Goal: Information Seeking & Learning: Learn about a topic

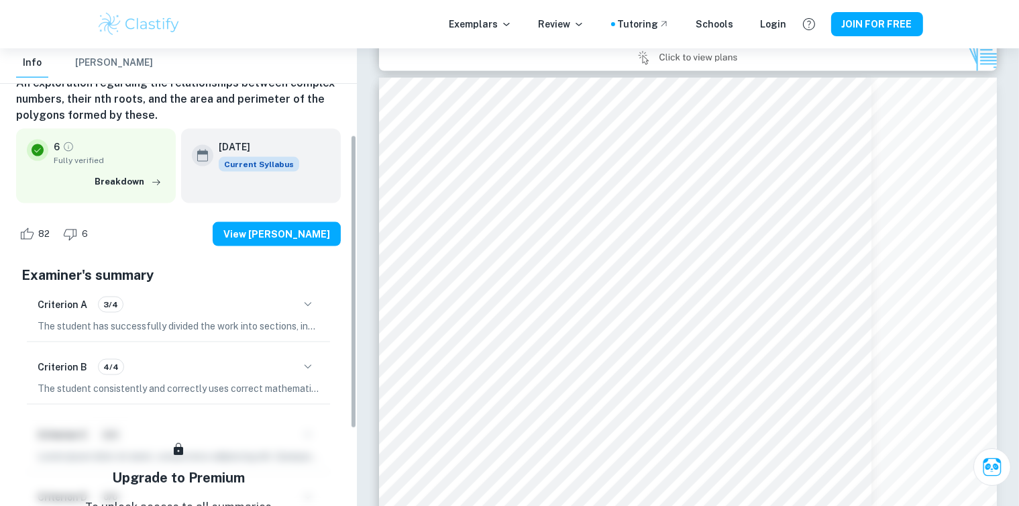
scroll to position [134, 0]
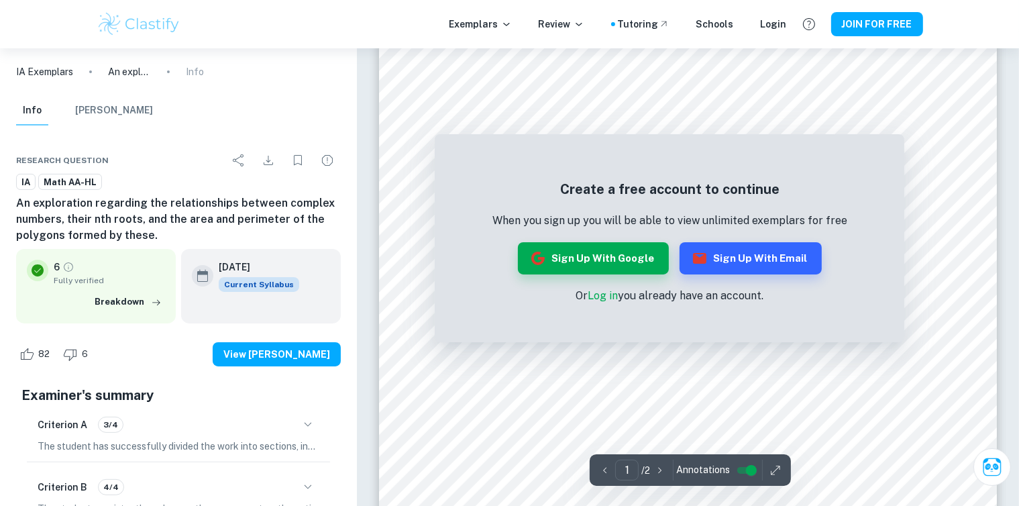
scroll to position [268, 0]
click at [693, 261] on icon "button" at bounding box center [699, 258] width 13 height 11
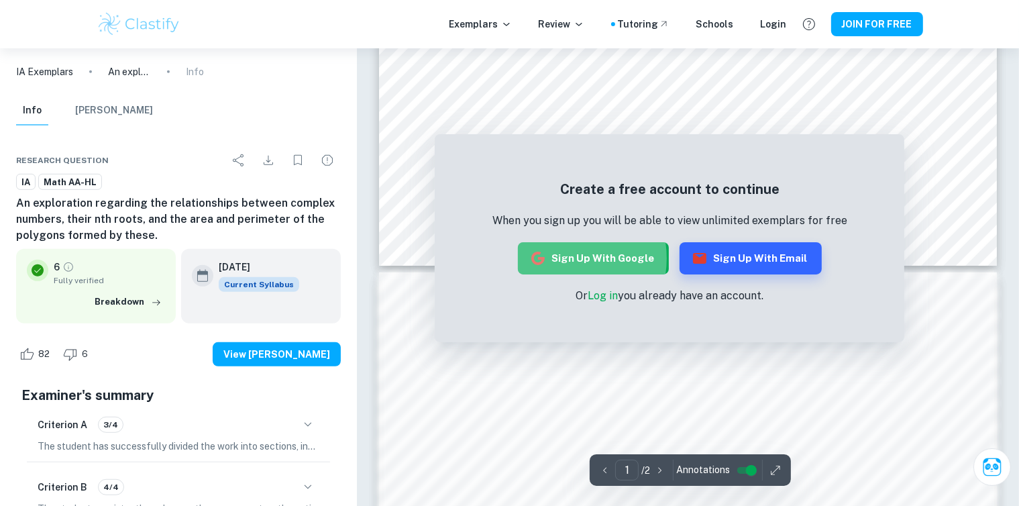
click at [564, 258] on button "Sign up with Google" at bounding box center [593, 258] width 151 height 32
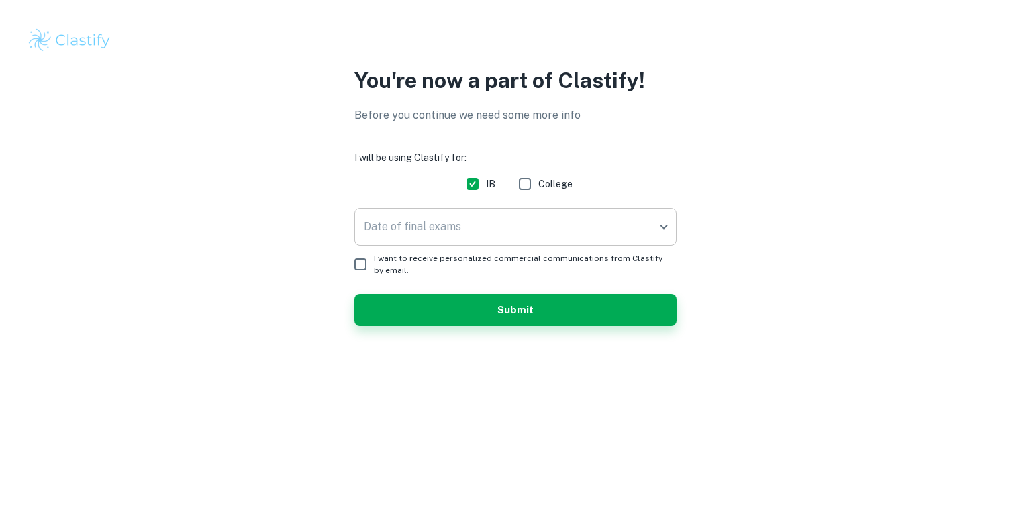
click at [475, 238] on body "We value your privacy We use cookies to enhance your browsing experience, serve…" at bounding box center [515, 253] width 1031 height 506
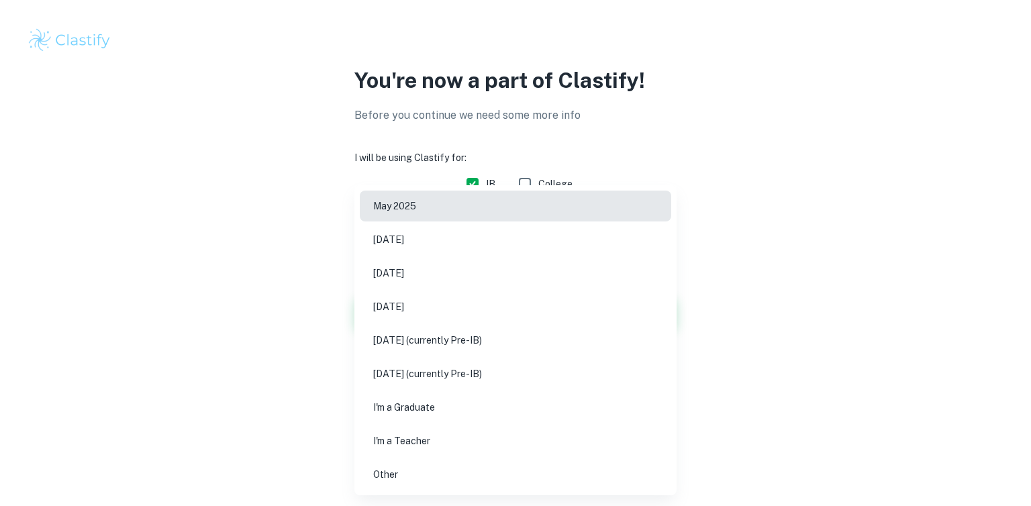
click at [416, 282] on li "May 2026" at bounding box center [515, 273] width 311 height 31
type input "M26"
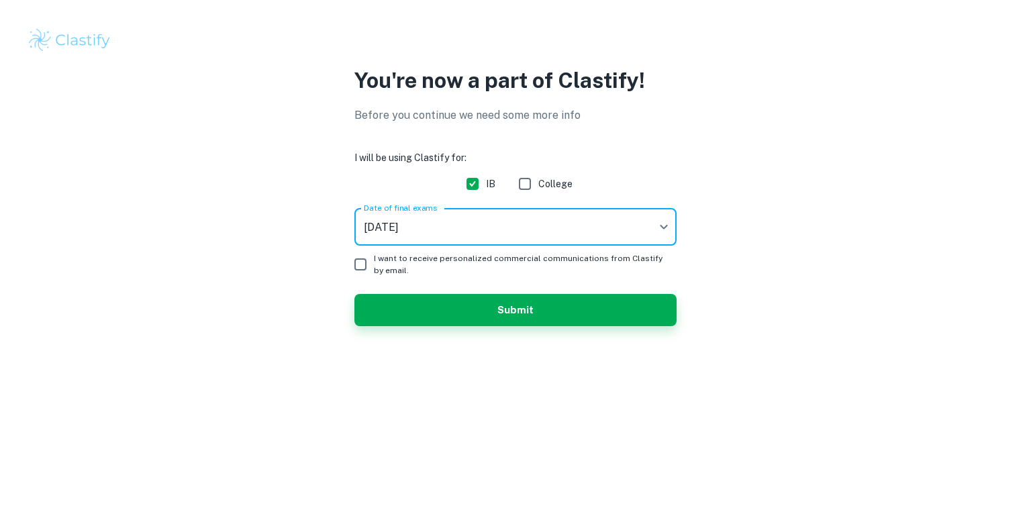
click at [363, 263] on input "I want to receive personalized commercial communications from Clastify by email." at bounding box center [360, 264] width 27 height 27
checkbox input "true"
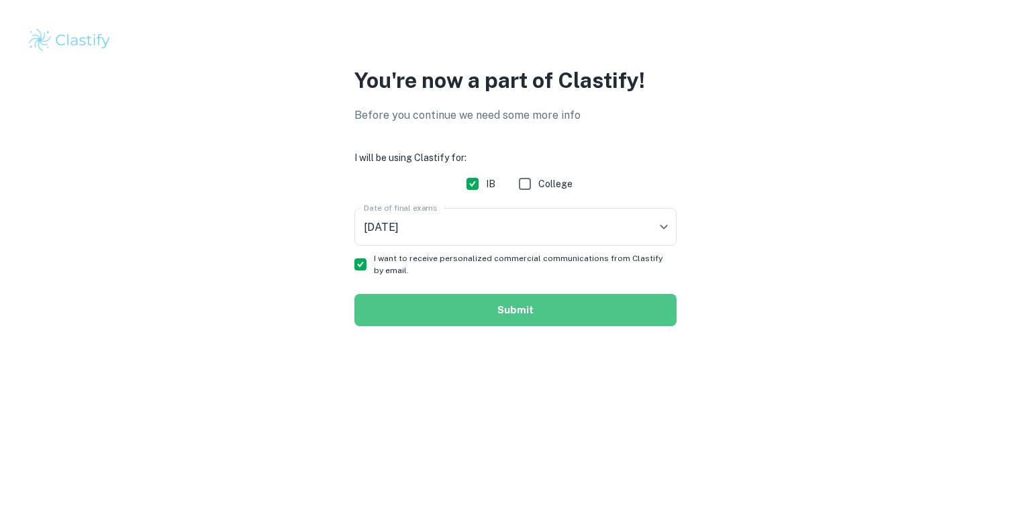
click at [384, 303] on button "Submit" at bounding box center [515, 310] width 322 height 32
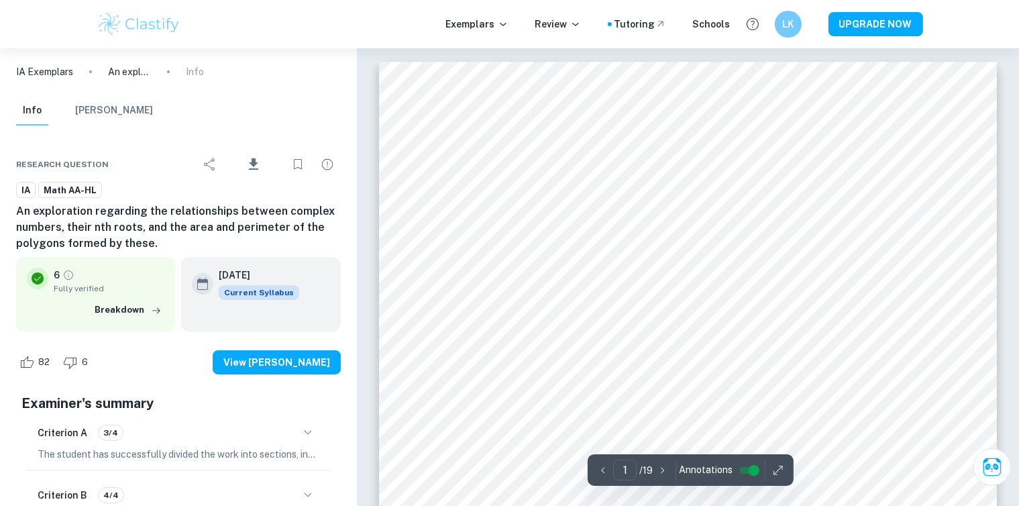
scroll to position [335, 0]
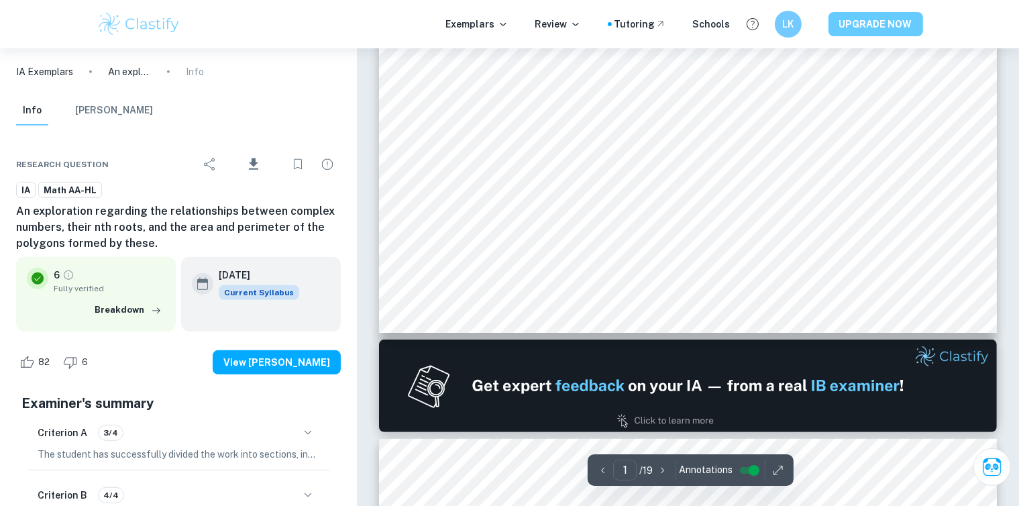
type input "2"
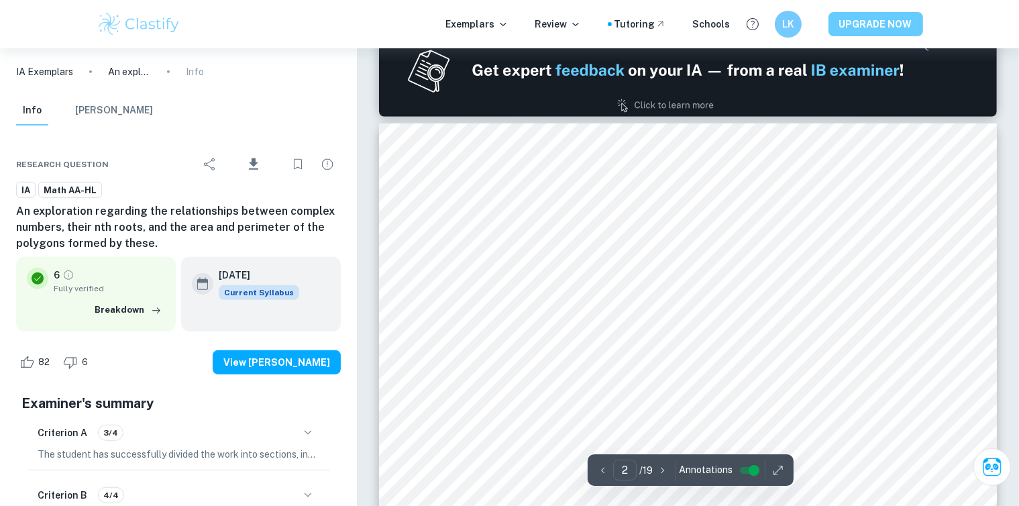
scroll to position [1006, 0]
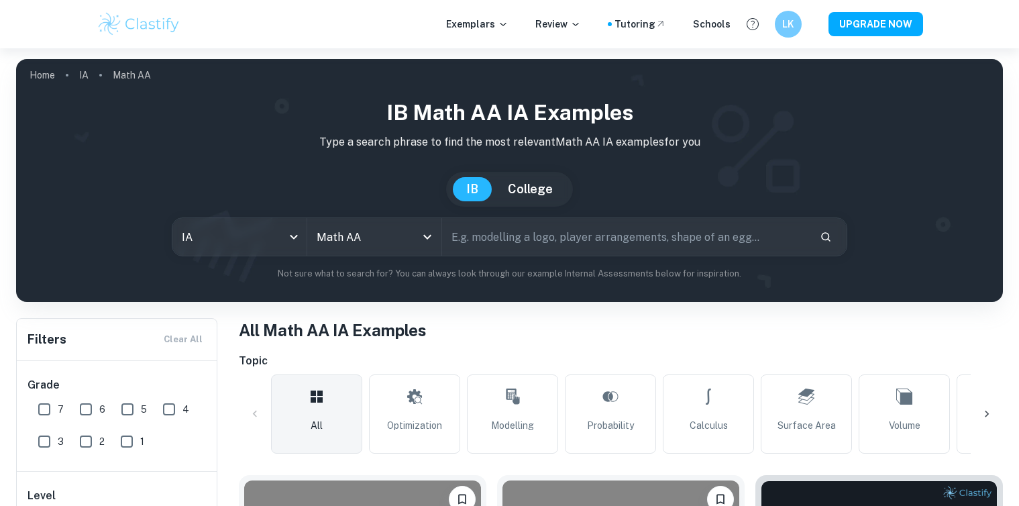
scroll to position [403, 0]
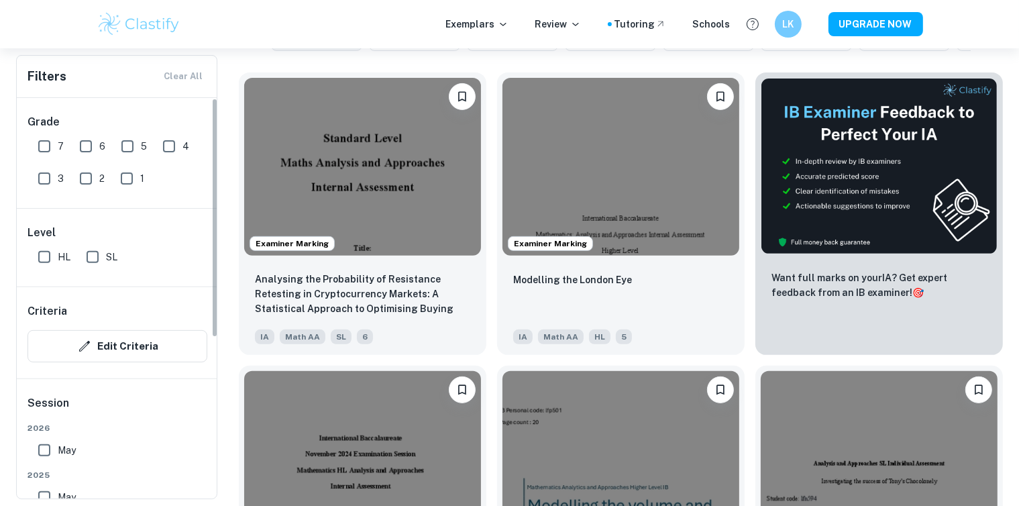
click at [38, 142] on input "7" at bounding box center [44, 146] width 27 height 27
checkbox input "true"
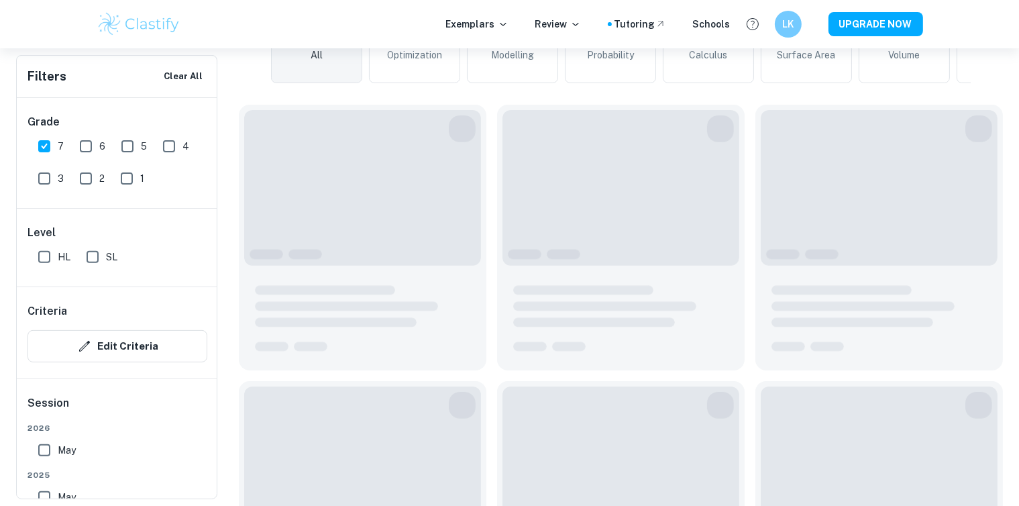
scroll to position [435, 0]
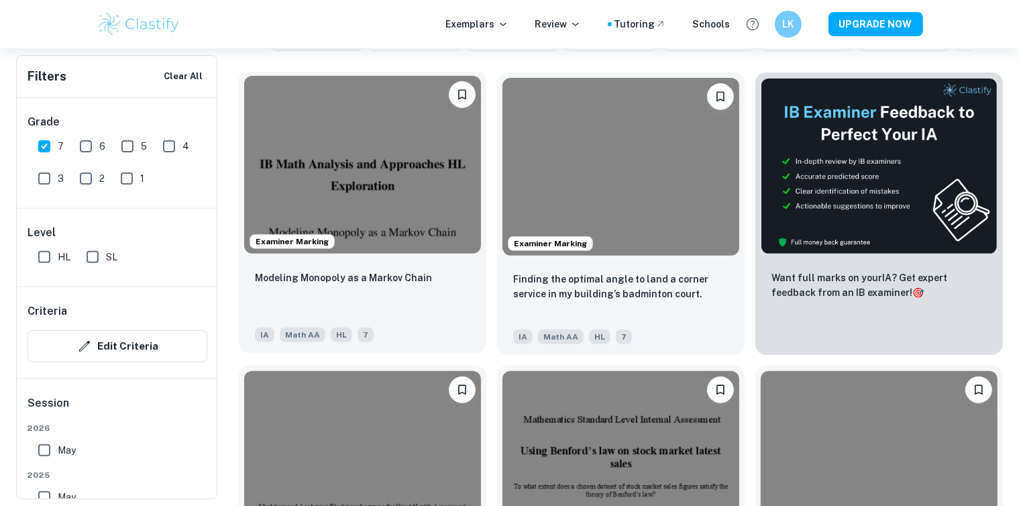
click at [427, 287] on div "Modeling Monopoly as a Markov Chain" at bounding box center [362, 293] width 215 height 46
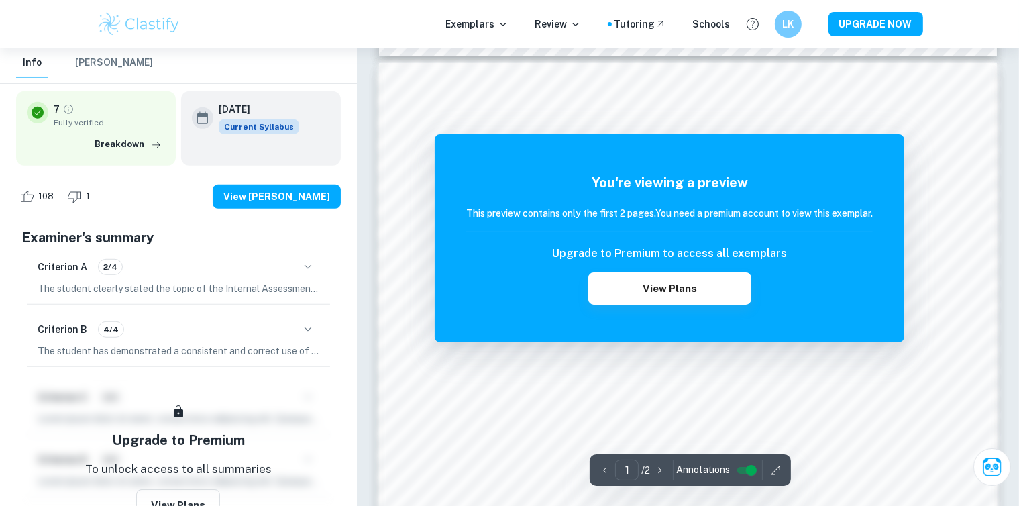
scroll to position [939, 0]
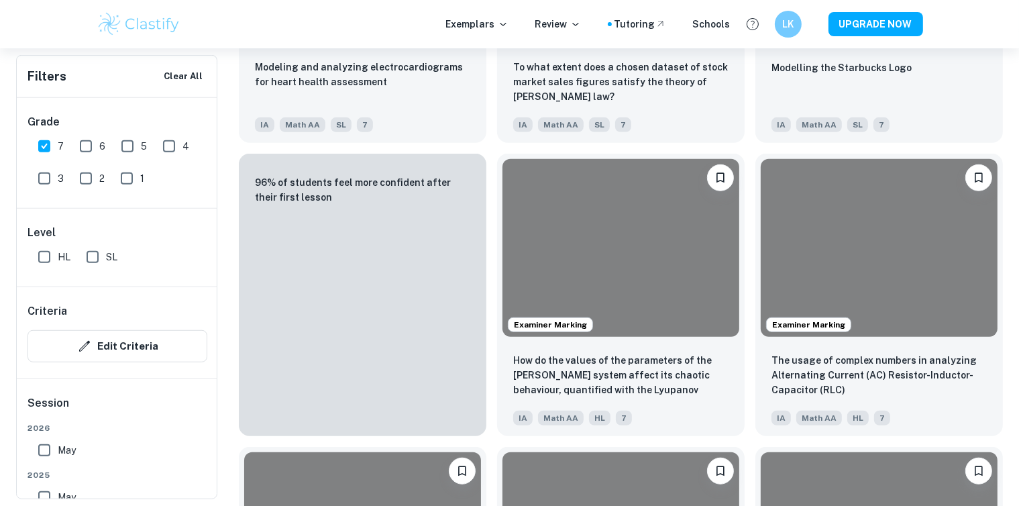
scroll to position [435, 0]
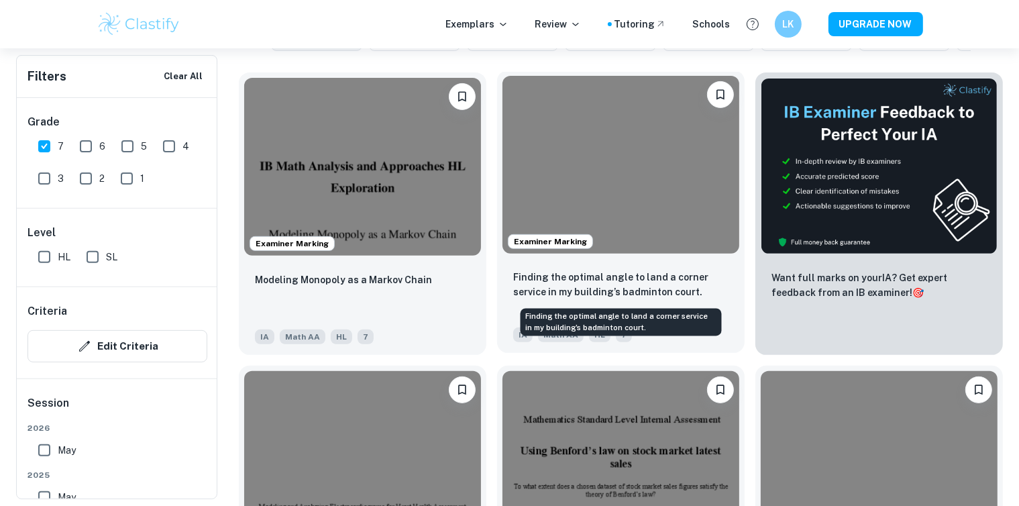
click at [655, 285] on p "Finding the optimal angle to land a corner service in my building’s badminton c…" at bounding box center [620, 285] width 215 height 30
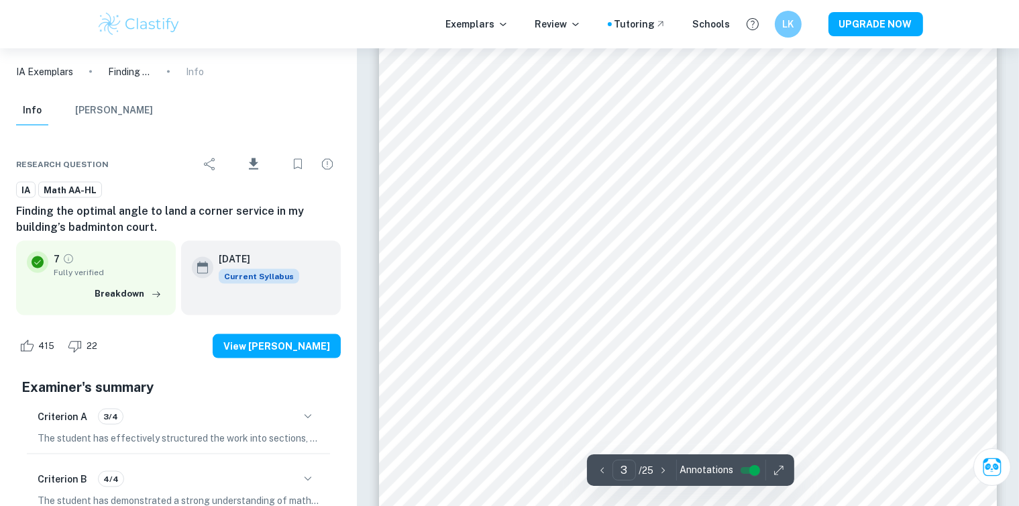
scroll to position [2013, 0]
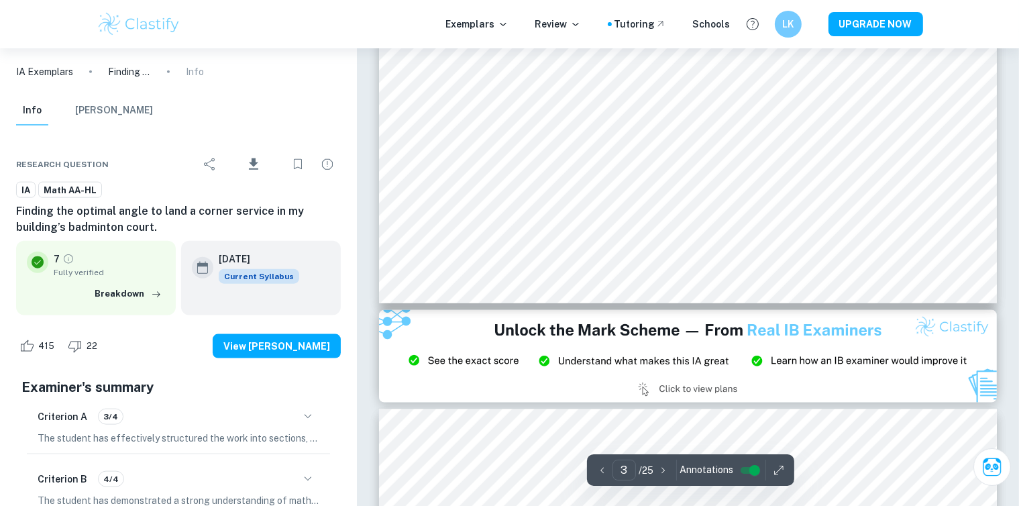
type input "2"
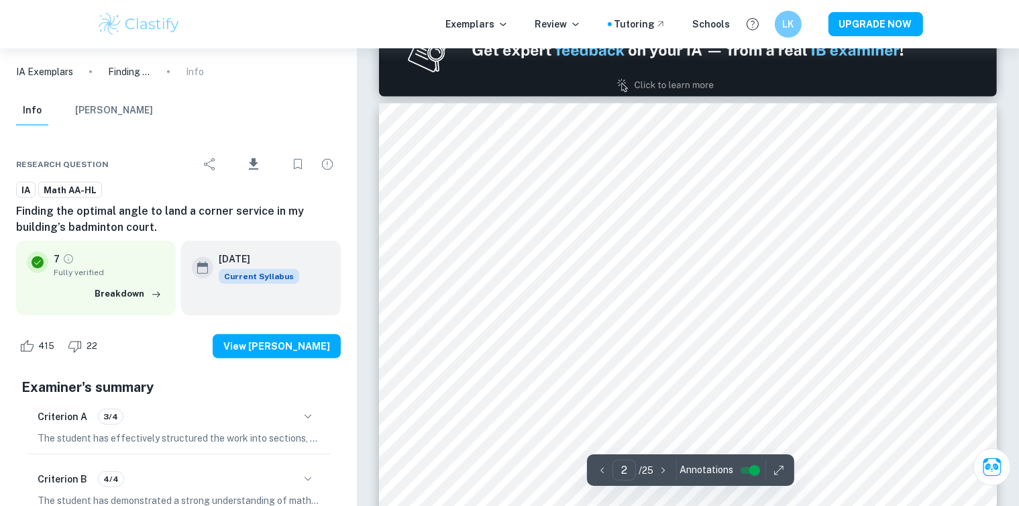
scroll to position [1074, 0]
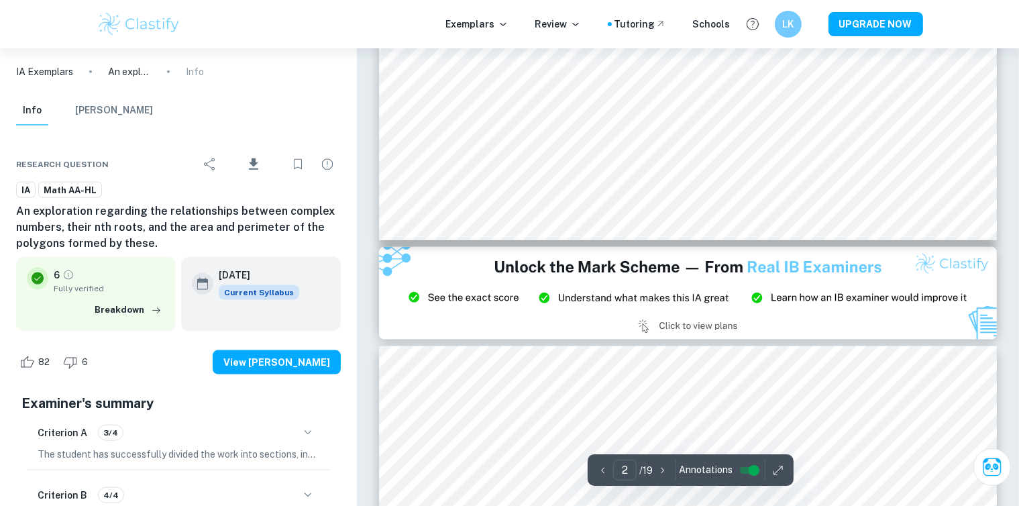
scroll to position [1879, 0]
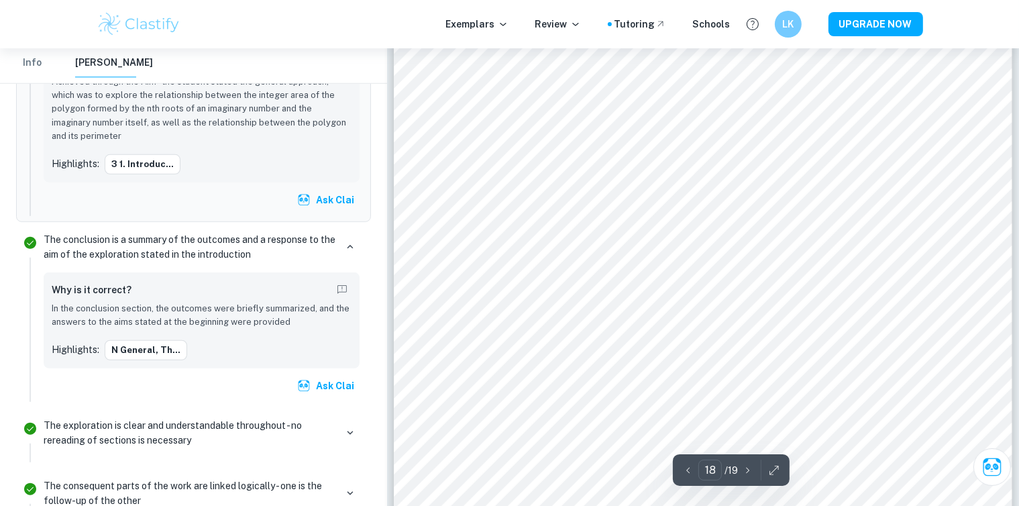
scroll to position [15740, 0]
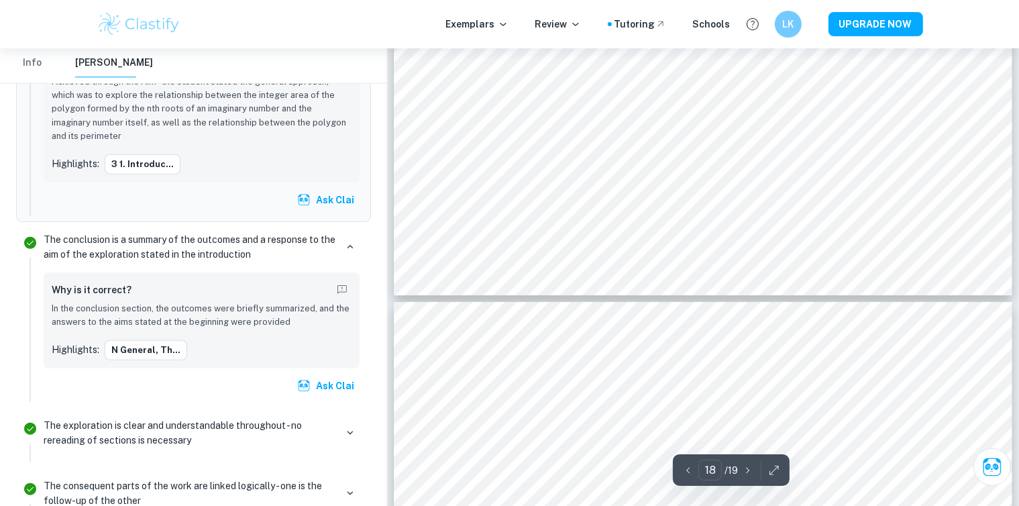
type input "17"
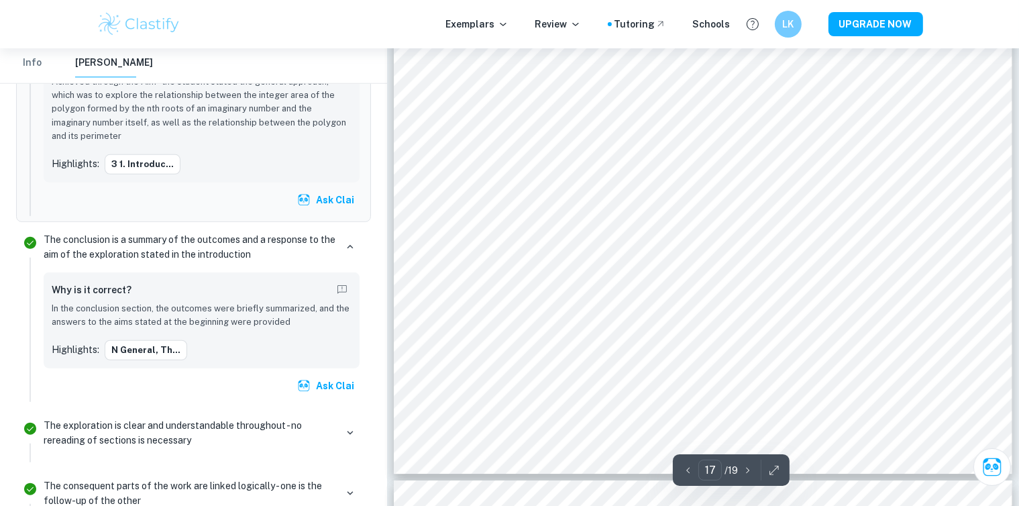
scroll to position [14667, 0]
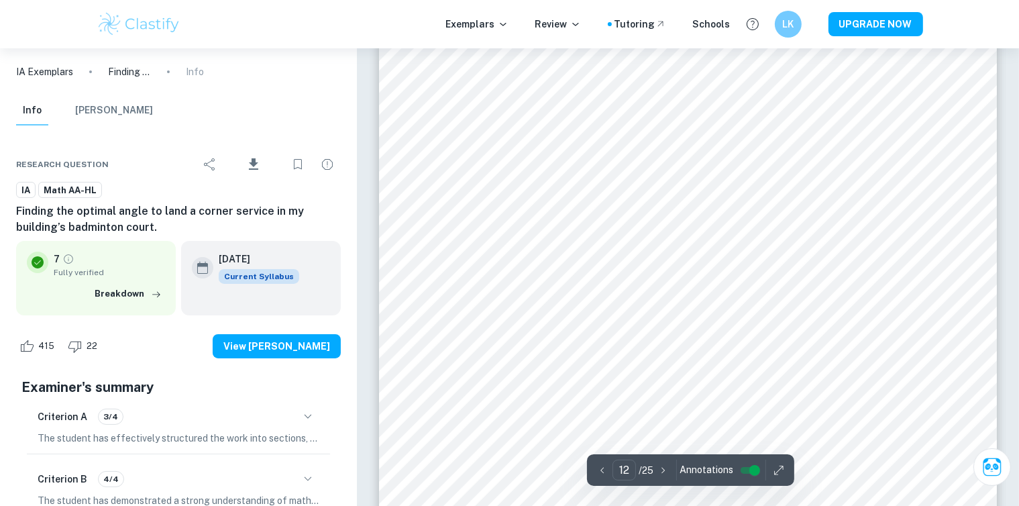
scroll to position [10180, 0]
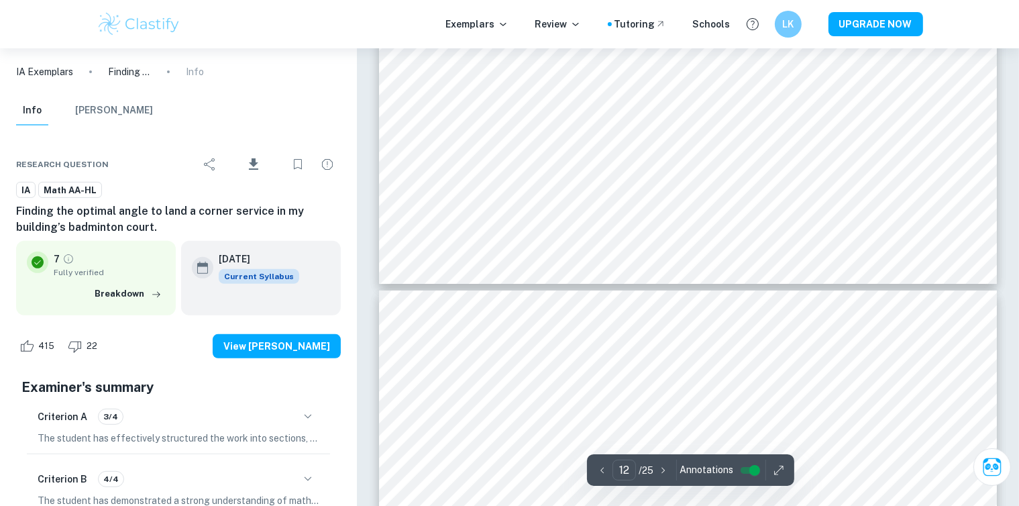
type input "13"
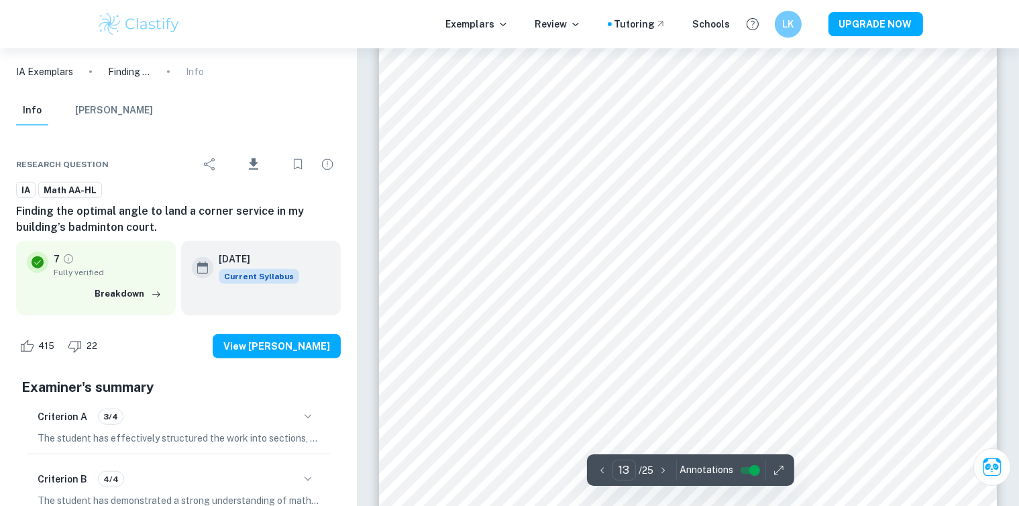
scroll to position [11522, 0]
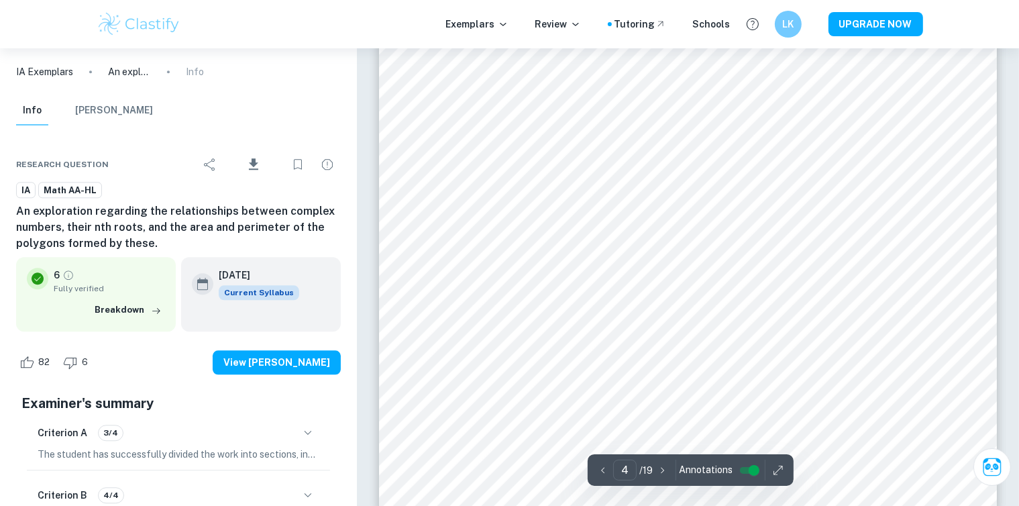
scroll to position [3249, 0]
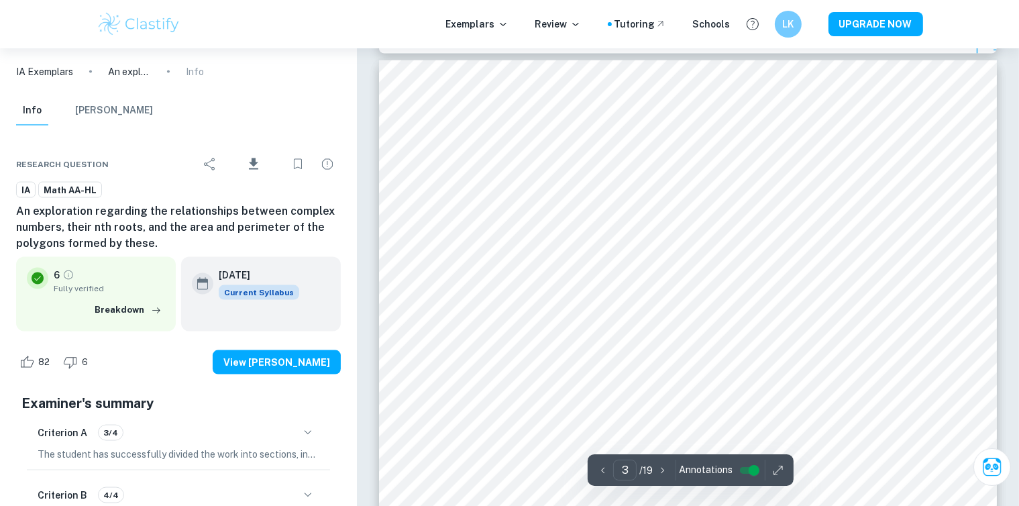
type input "2"
